Goal: Information Seeking & Learning: Learn about a topic

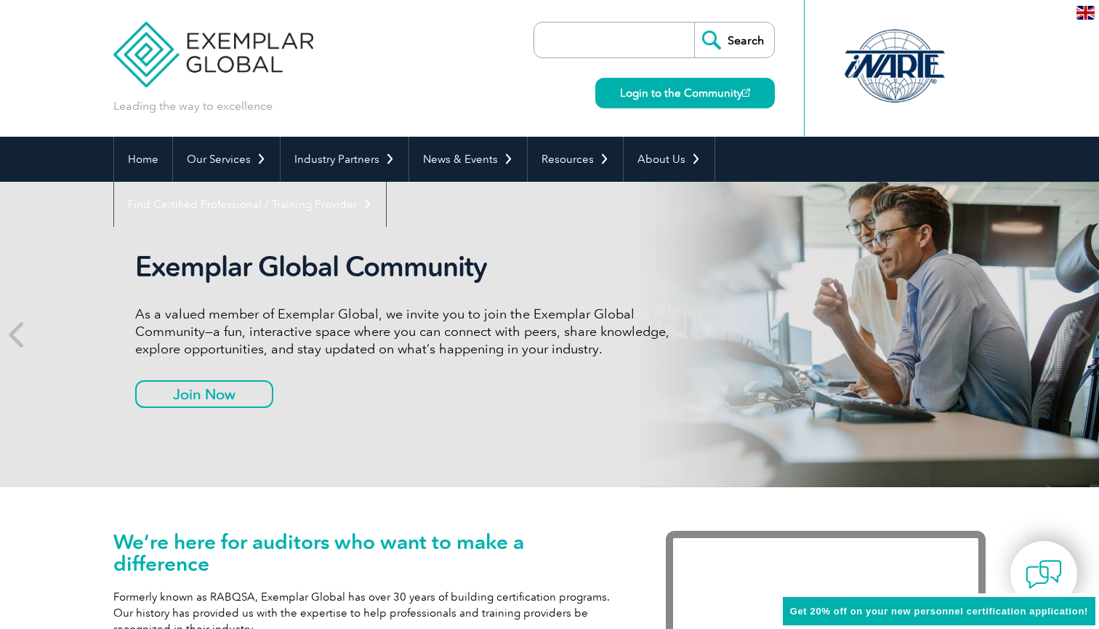
click at [585, 47] on input "search" at bounding box center [617, 40] width 153 height 35
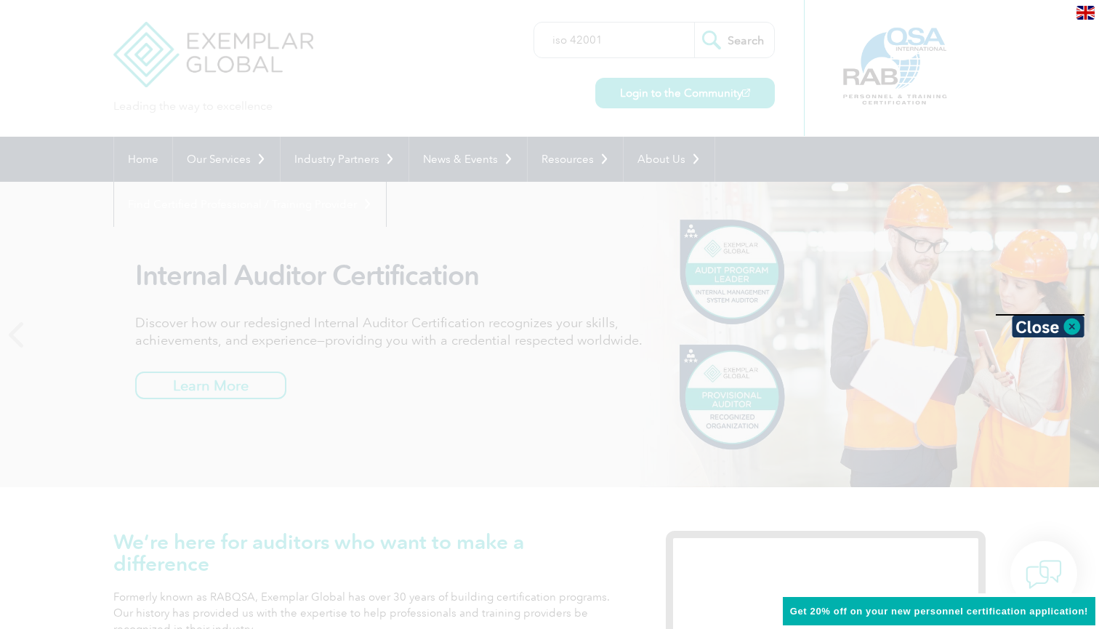
type input "iso 42001"
click at [734, 40] on input "Search" at bounding box center [734, 40] width 80 height 35
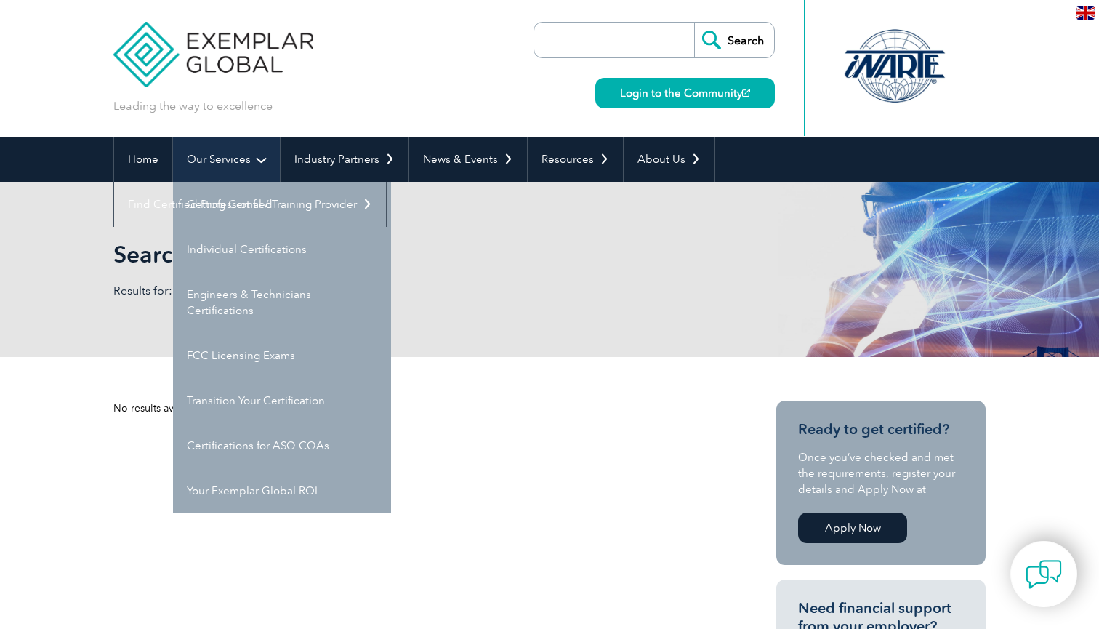
click at [231, 161] on link "Our Services" at bounding box center [226, 159] width 107 height 45
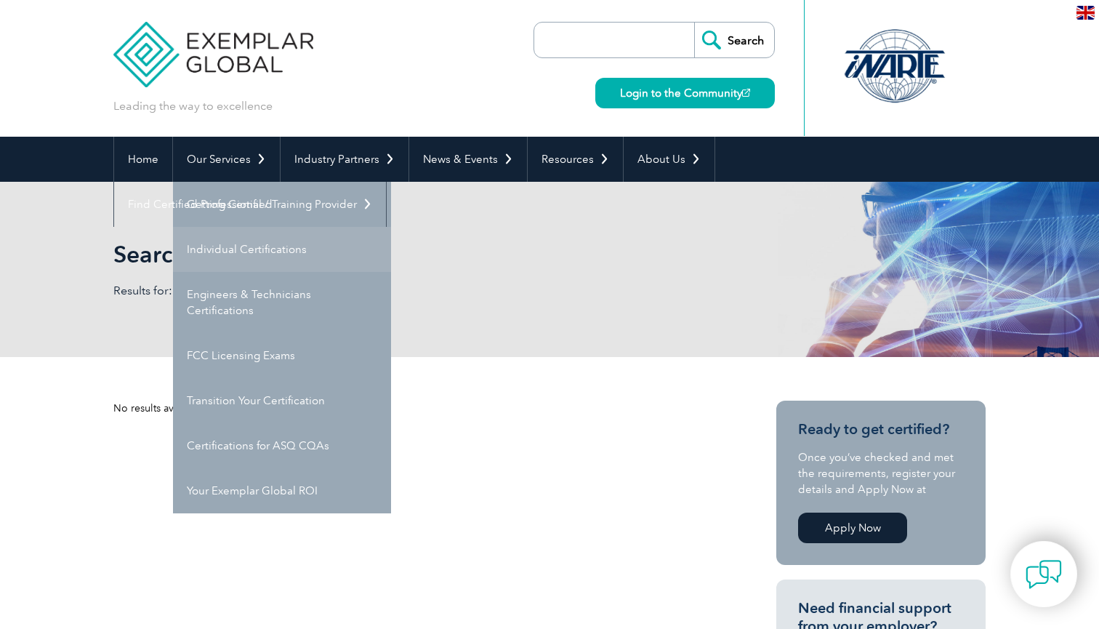
click at [226, 242] on link "Individual Certifications" at bounding box center [282, 249] width 218 height 45
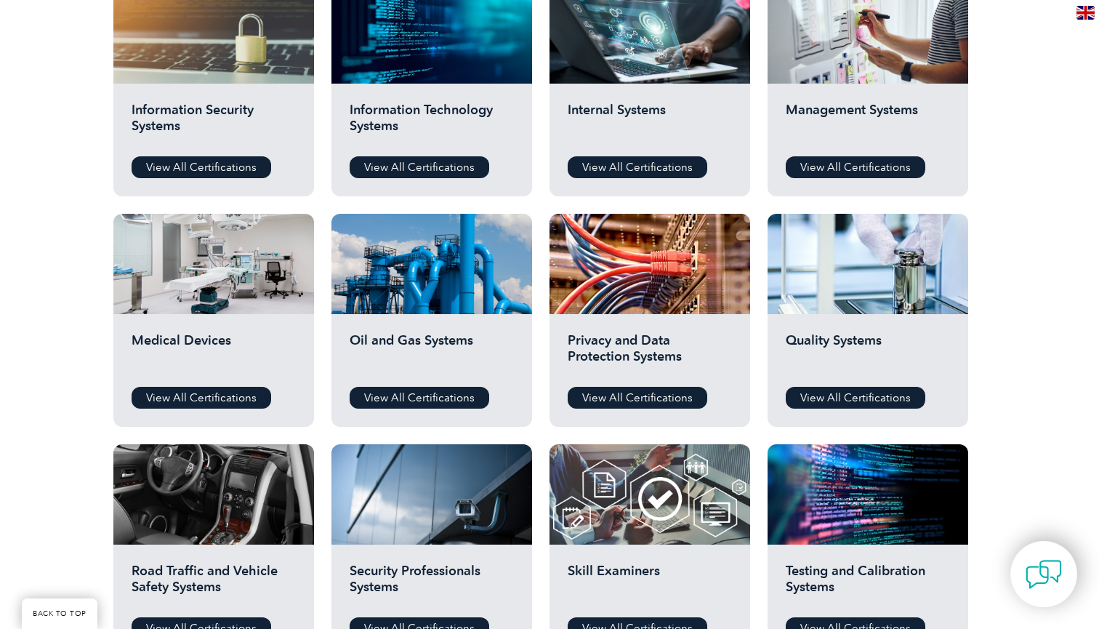
scroll to position [685, 0]
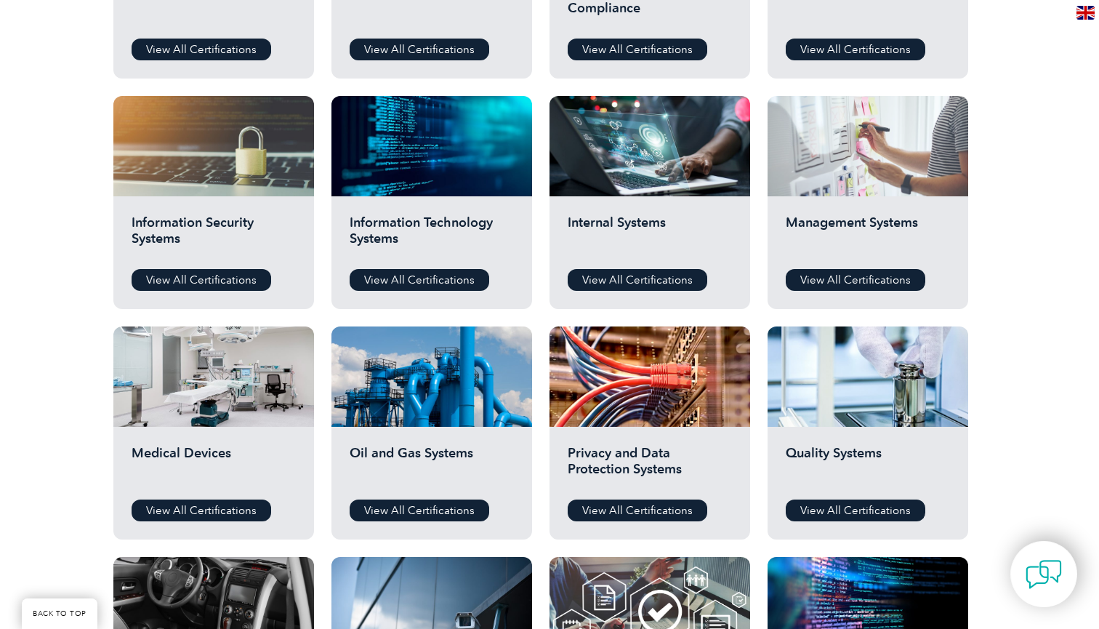
click at [786, 170] on div at bounding box center [867, 146] width 201 height 100
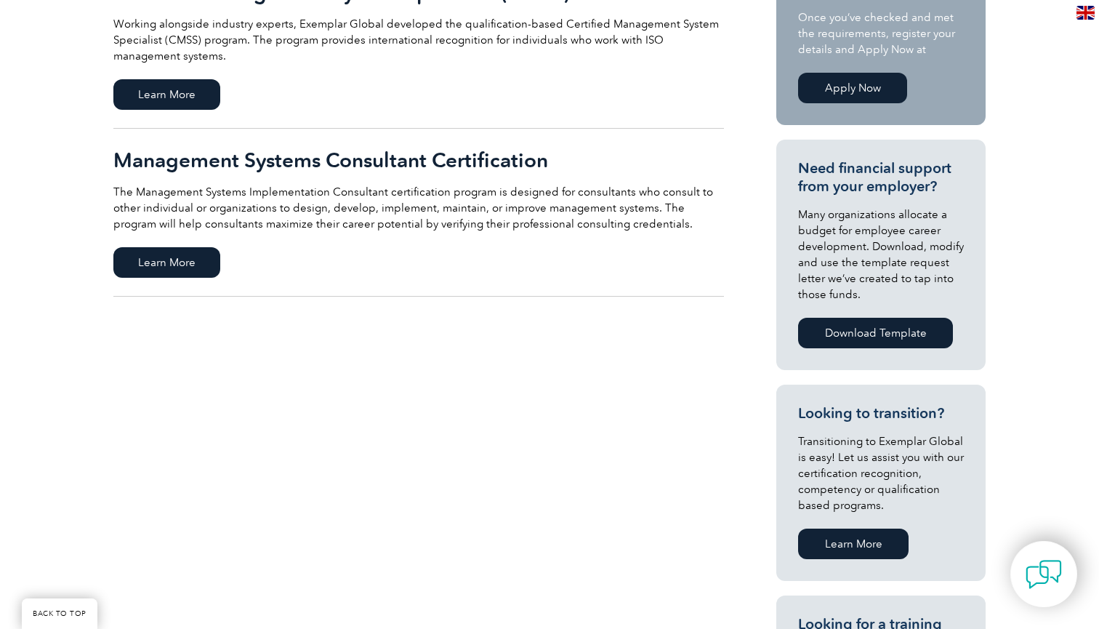
scroll to position [60, 0]
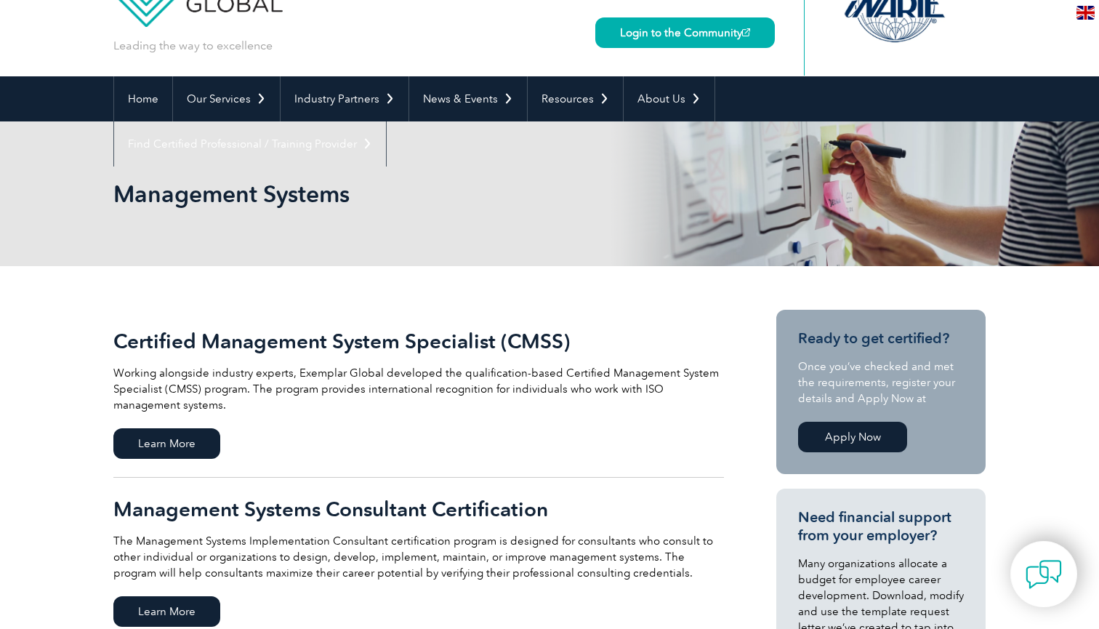
click at [863, 431] on link "Apply Now" at bounding box center [852, 437] width 109 height 31
